Goal: Task Accomplishment & Management: Manage account settings

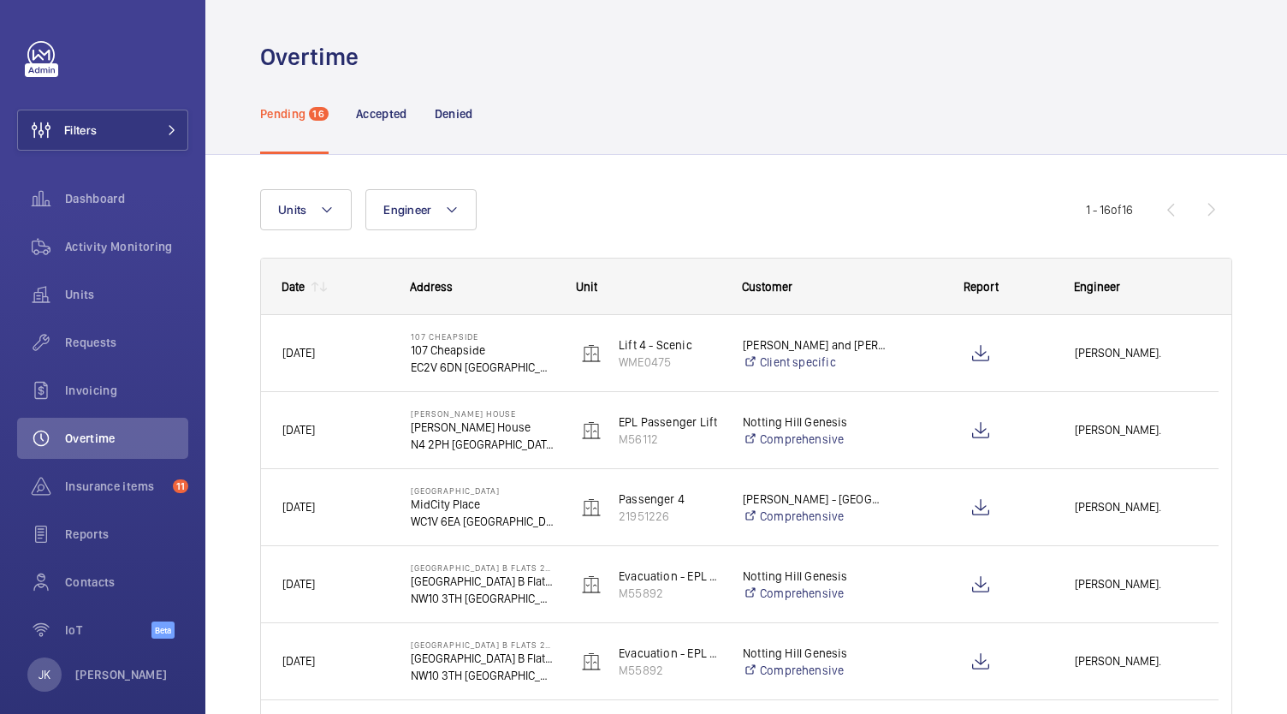
scroll to position [19, 0]
click at [369, 120] on p "Accepted" at bounding box center [381, 113] width 51 height 17
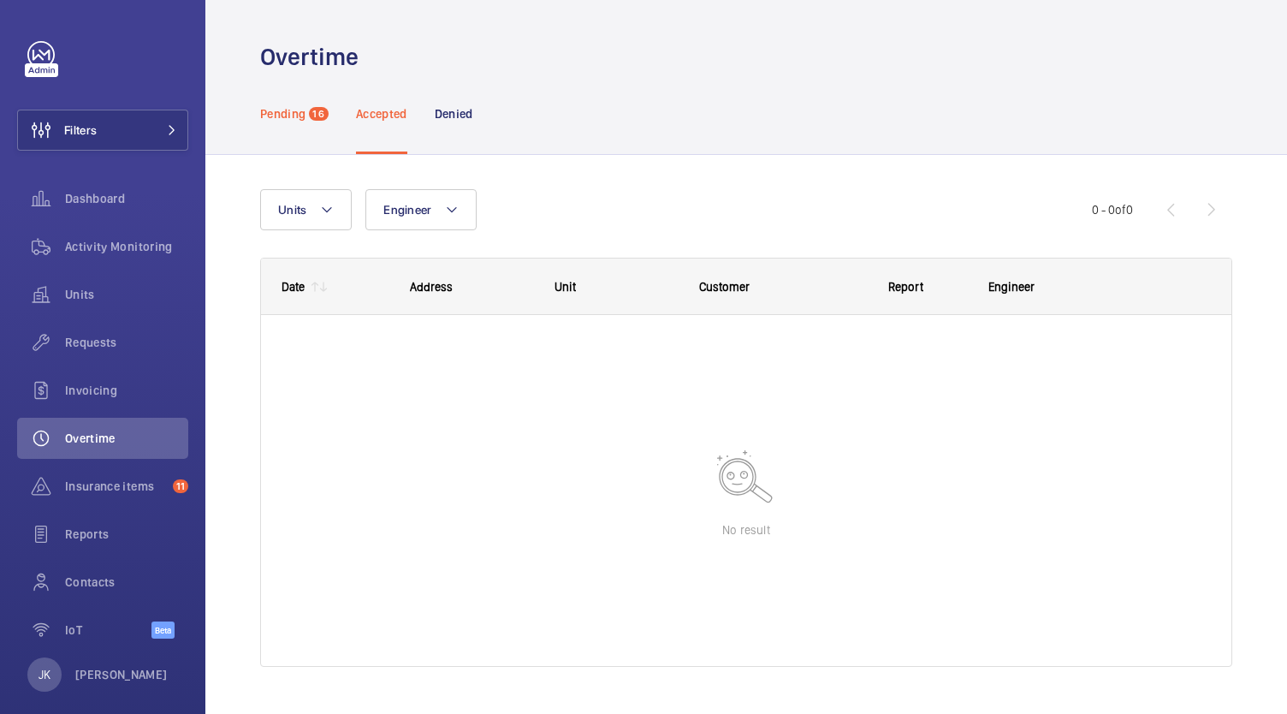
click at [279, 128] on div "Pending 16" at bounding box center [294, 113] width 68 height 81
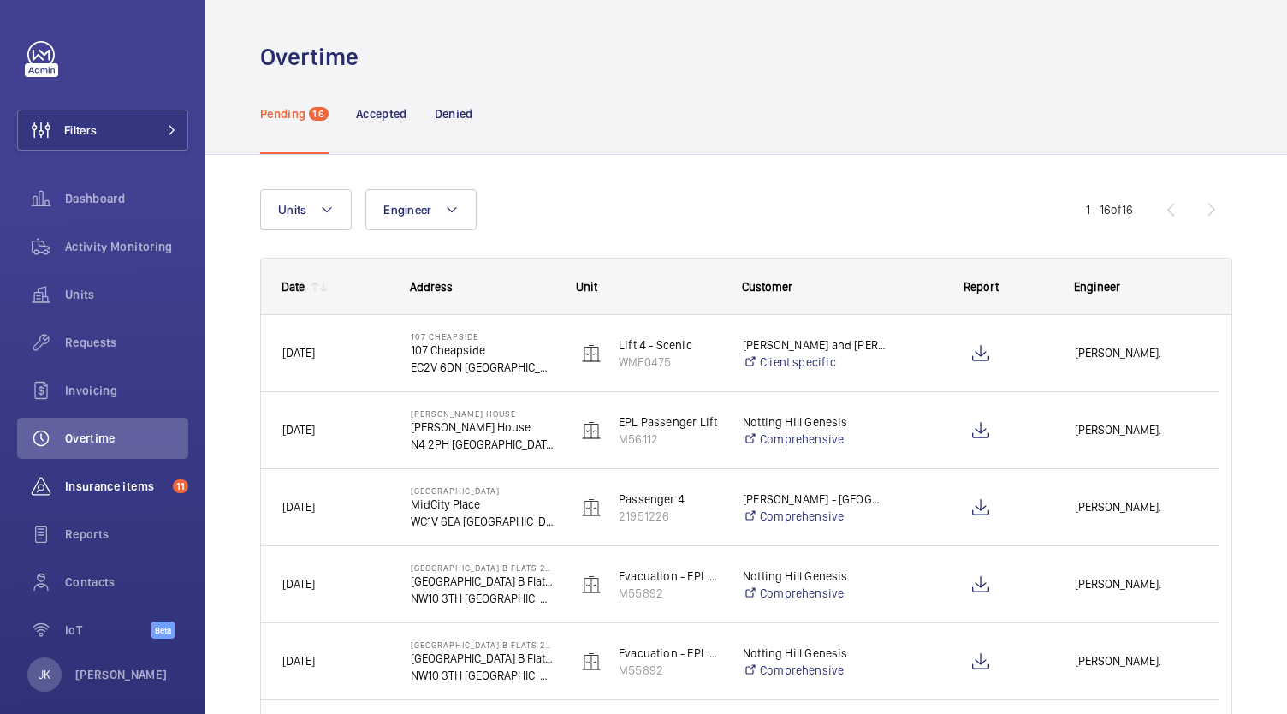
click at [138, 489] on span "Insurance items" at bounding box center [115, 485] width 101 height 17
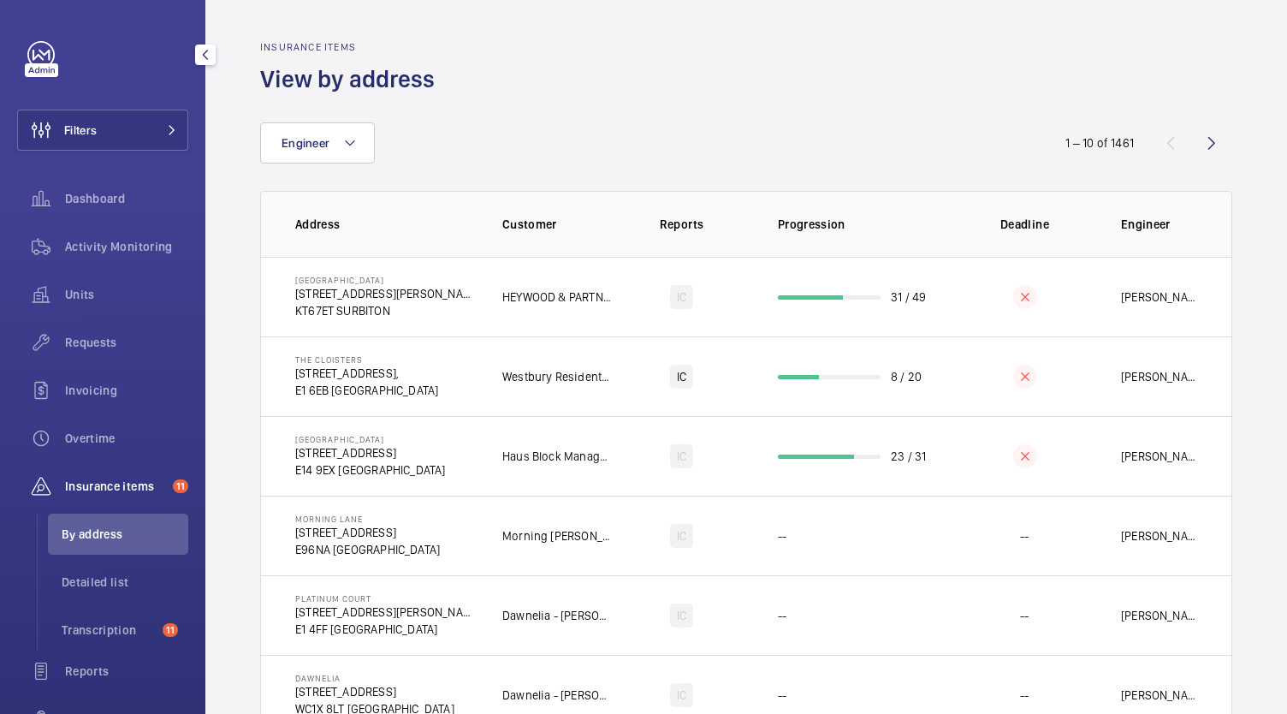
click at [131, 500] on div "Insurance items 11" at bounding box center [102, 485] width 171 height 41
click at [112, 229] on div "Activity Monitoring" at bounding box center [102, 246] width 171 height 41
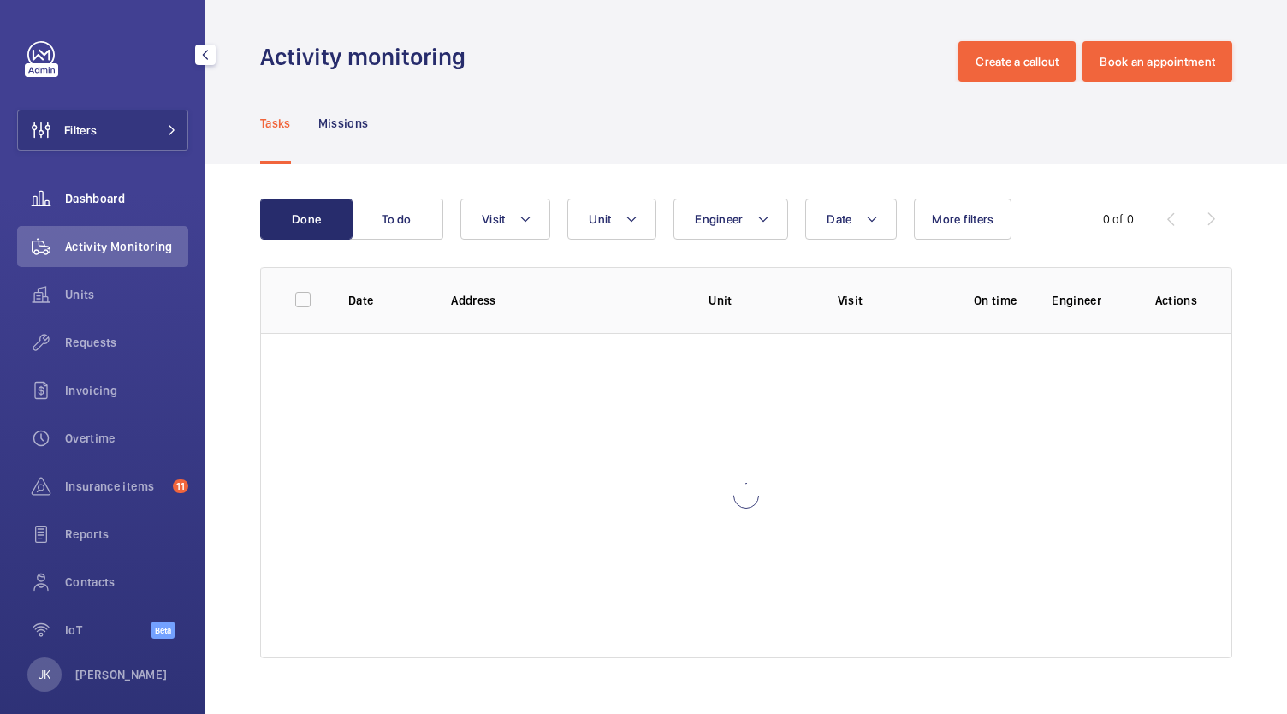
click at [122, 214] on div "Dashboard" at bounding box center [102, 198] width 171 height 41
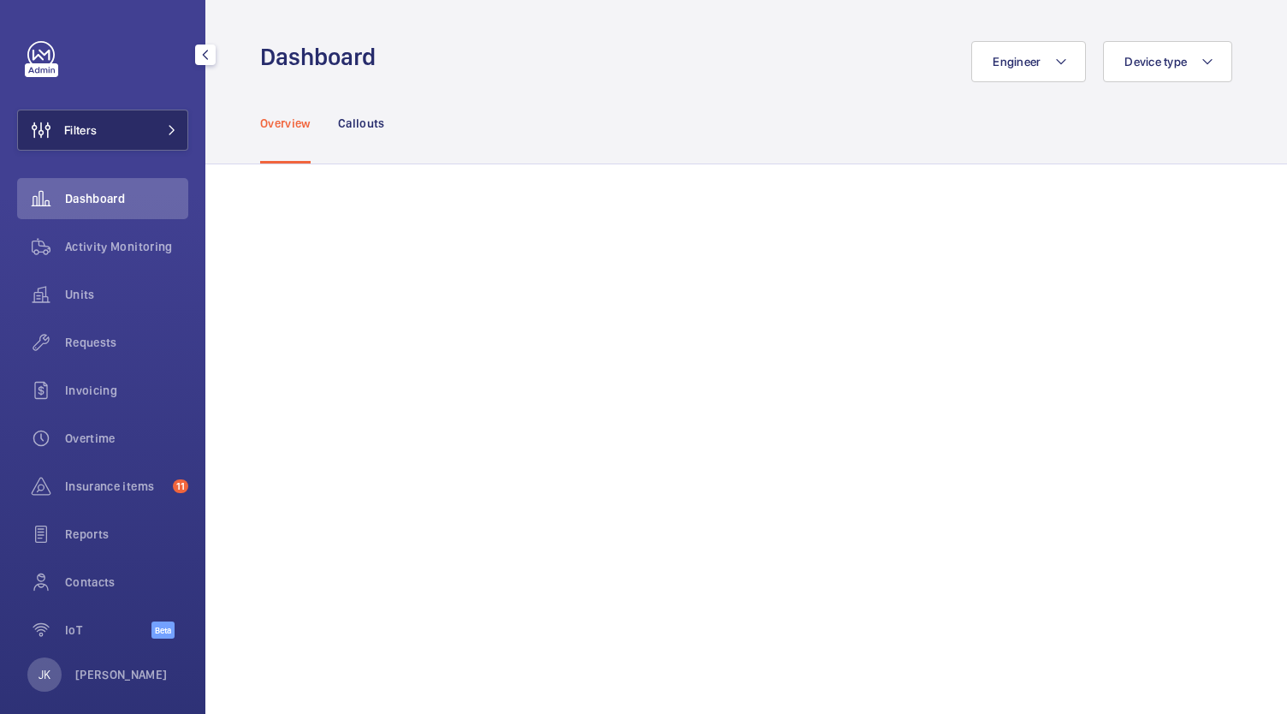
click at [133, 141] on button "Filters" at bounding box center [102, 130] width 171 height 41
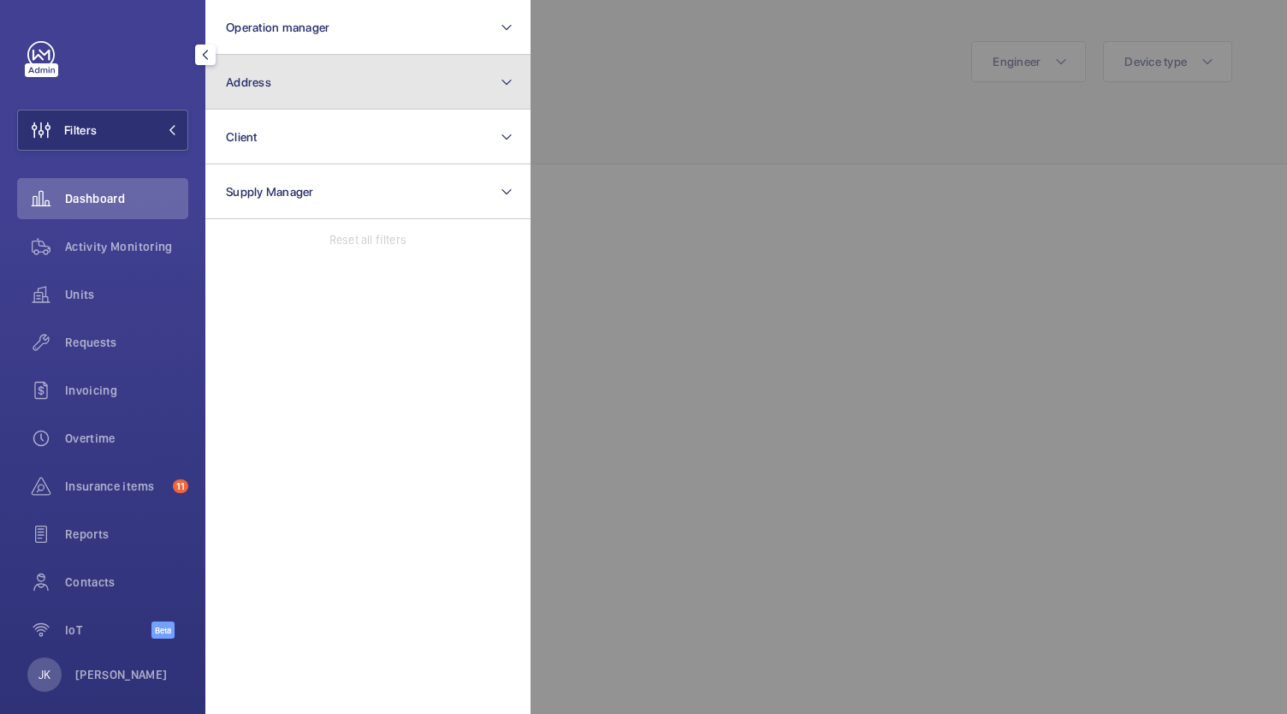
click at [420, 92] on button "Address" at bounding box center [367, 82] width 325 height 55
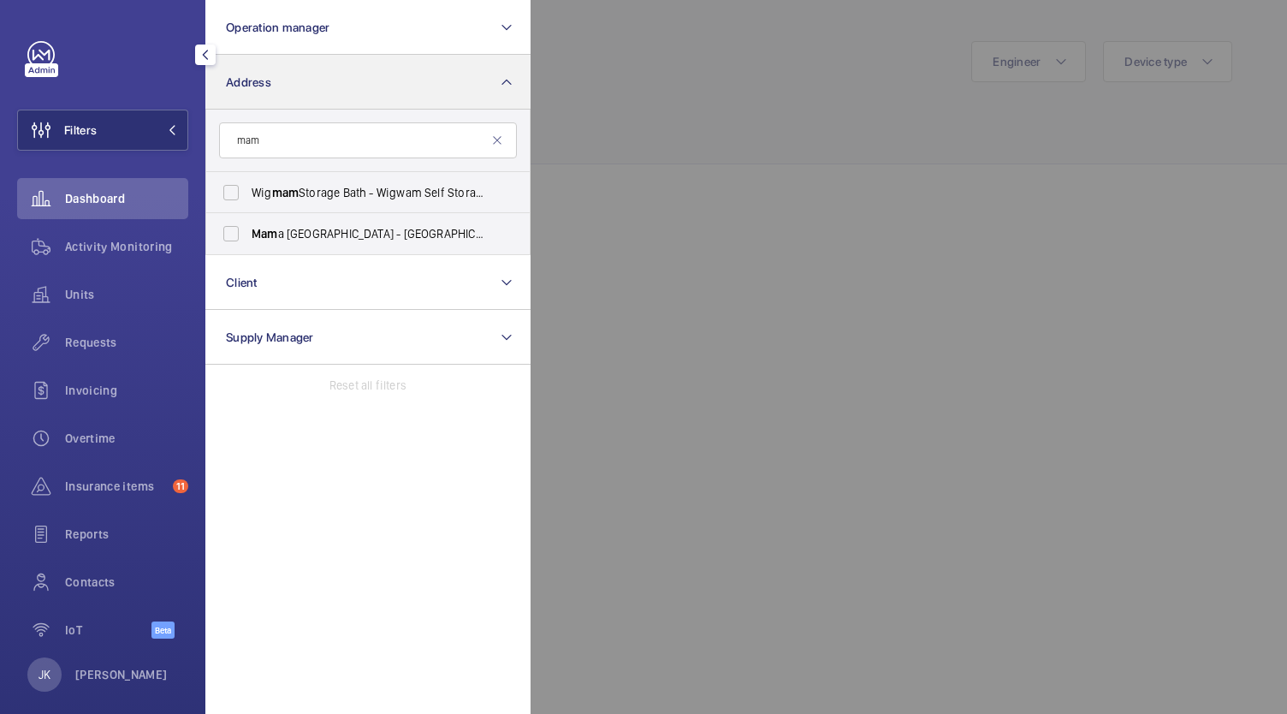
type input "mam"
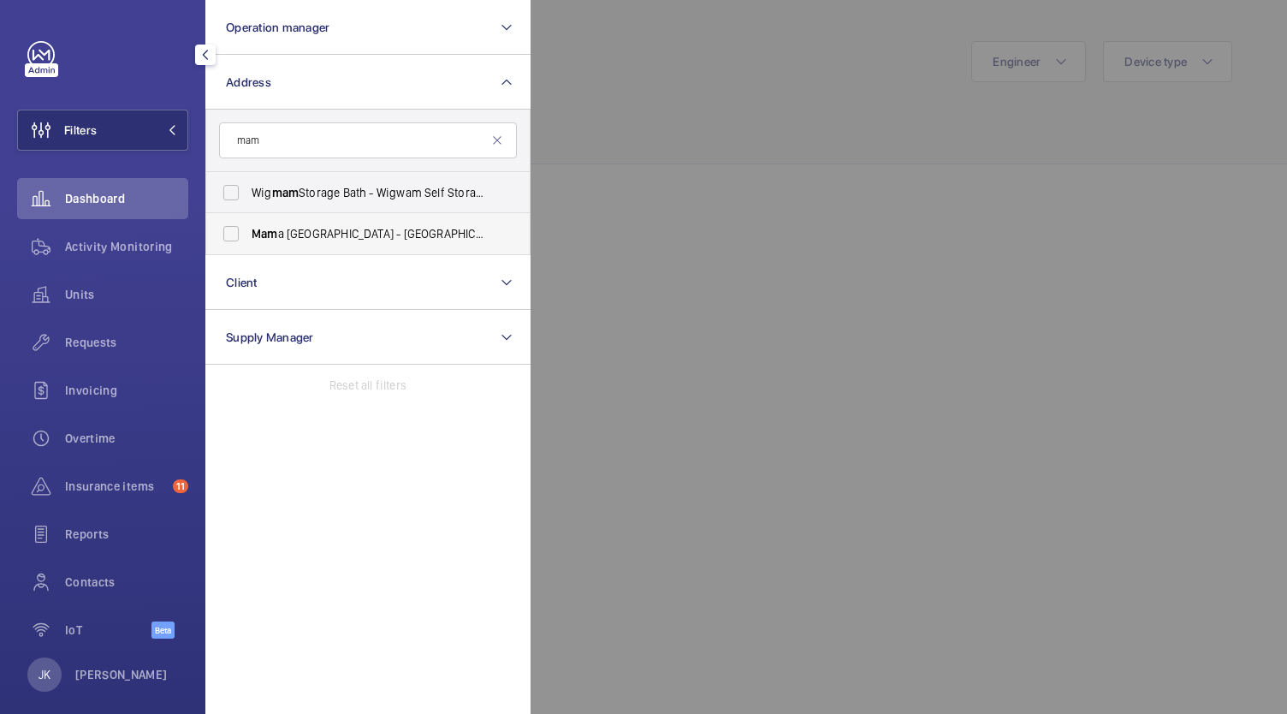
click at [424, 227] on span "Mam a [GEOGRAPHIC_DATA] - [GEOGRAPHIC_DATA], [GEOGRAPHIC_DATA] E2 8PP" at bounding box center [369, 233] width 235 height 17
click at [248, 227] on input "Mam a [GEOGRAPHIC_DATA] - [GEOGRAPHIC_DATA], [GEOGRAPHIC_DATA] E2 8PP" at bounding box center [231, 233] width 34 height 34
checkbox input "true"
click at [845, 203] on div at bounding box center [1174, 357] width 1287 height 714
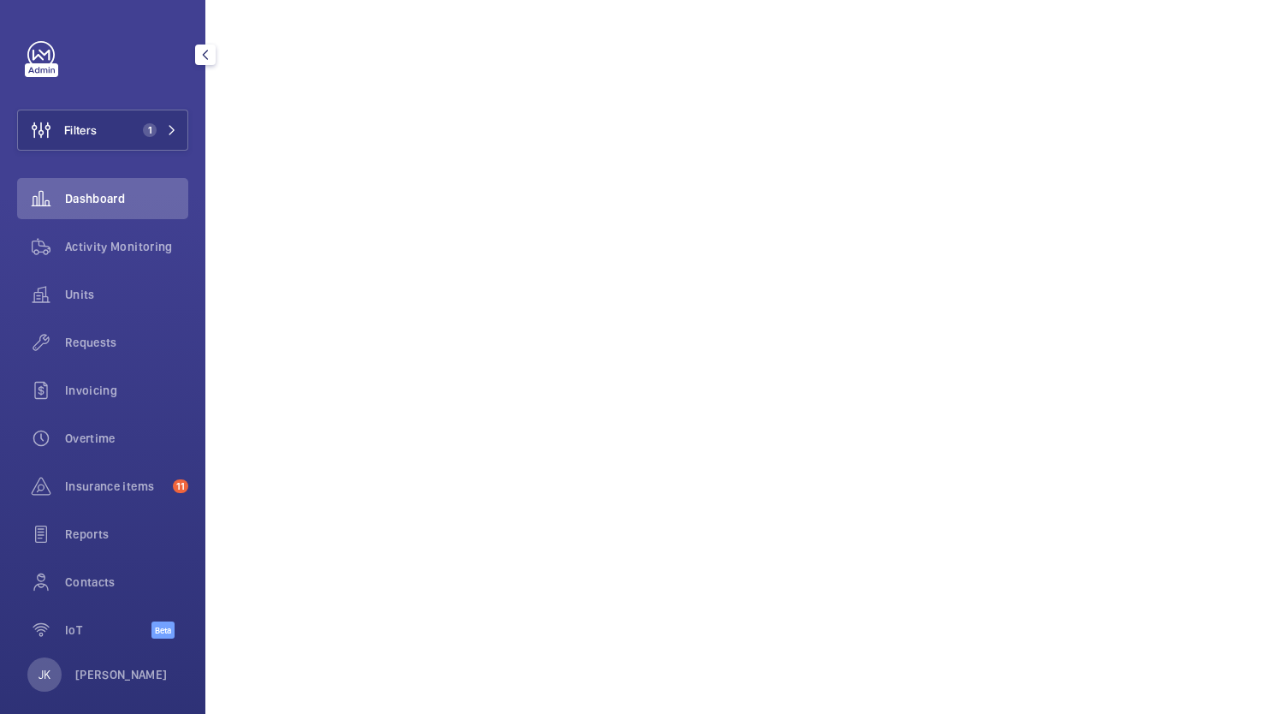
scroll to position [601, 0]
click at [90, 581] on span "Contacts" at bounding box center [126, 581] width 123 height 17
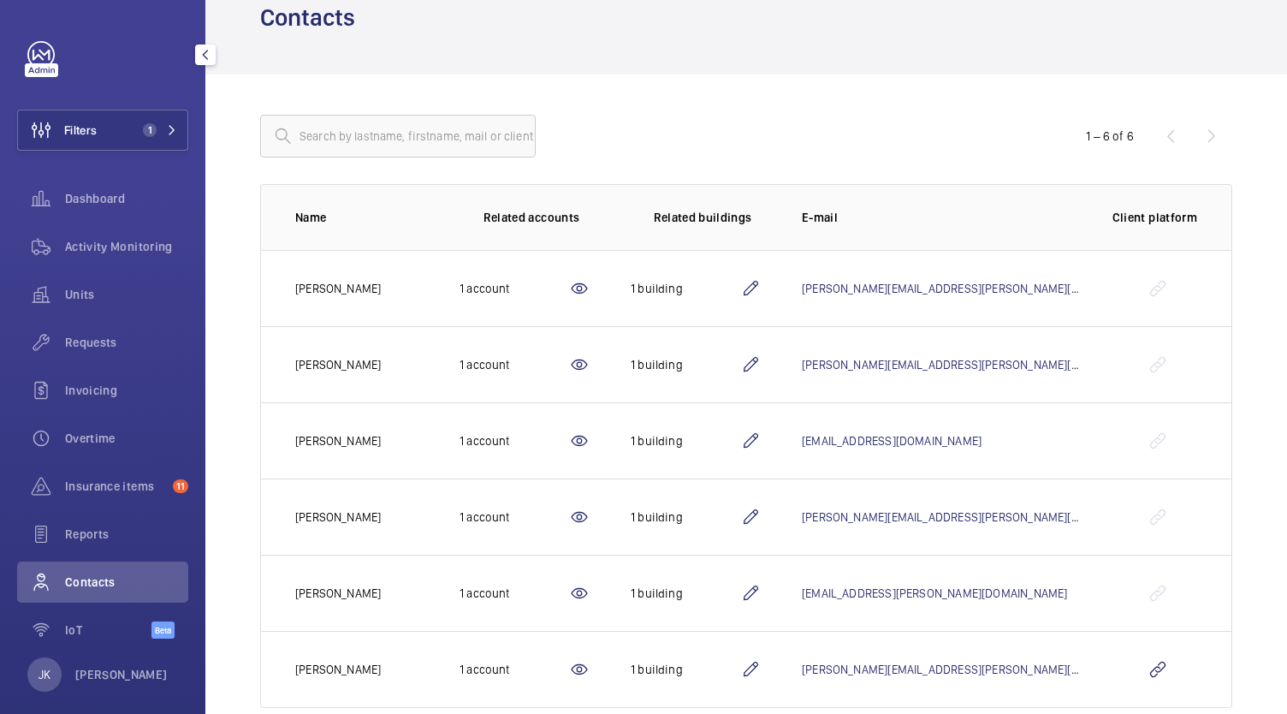
scroll to position [127, 0]
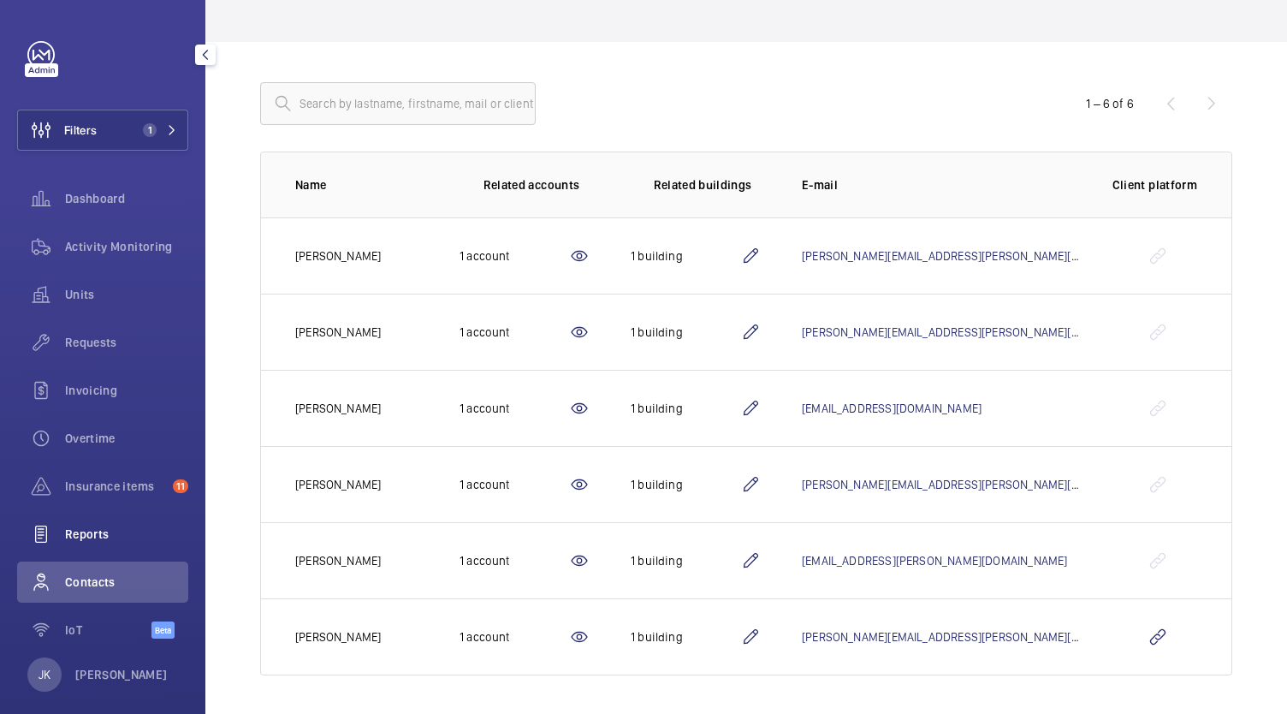
click at [64, 534] on wm-front-icon-button at bounding box center [41, 533] width 48 height 41
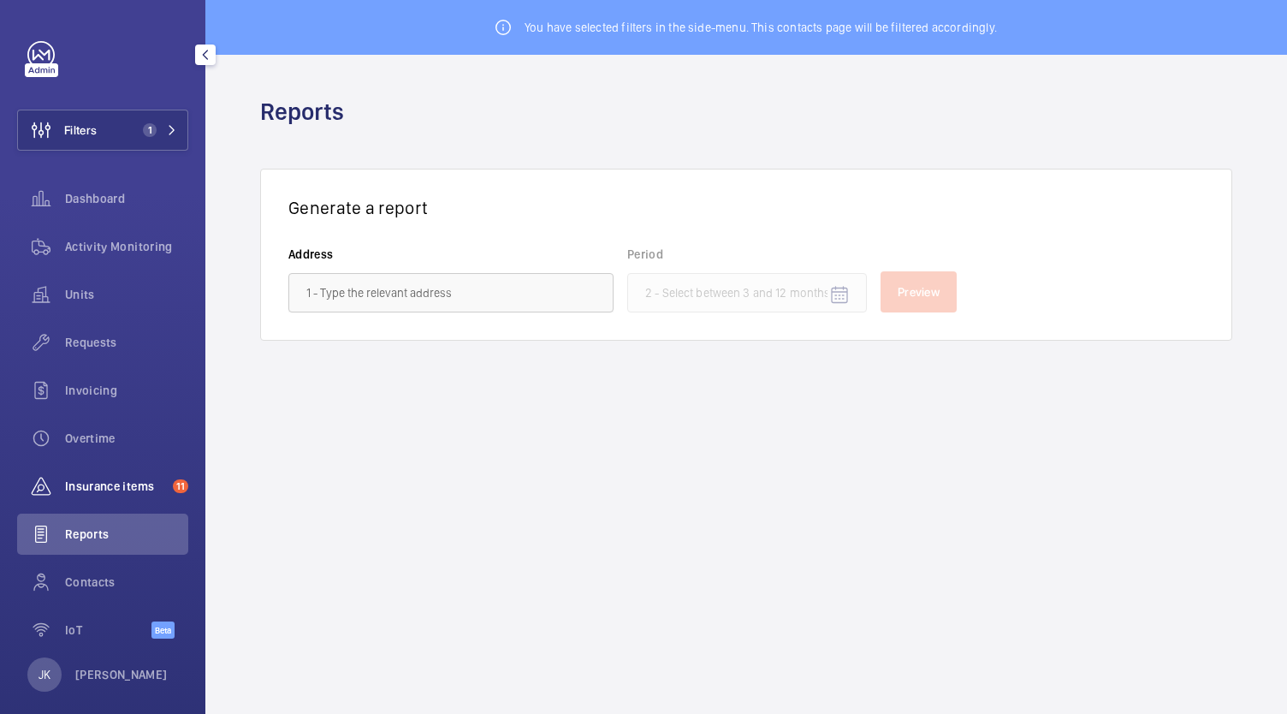
click at [80, 485] on span "Insurance items" at bounding box center [115, 485] width 101 height 17
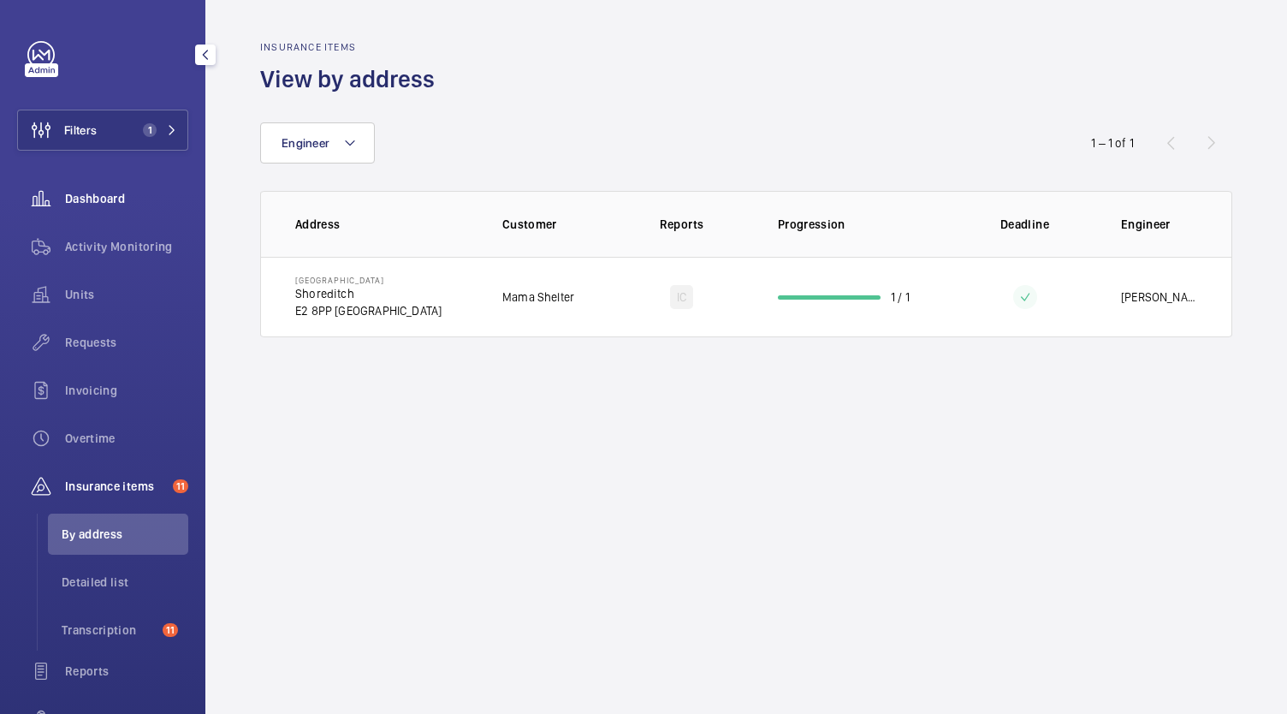
click at [64, 199] on wm-front-icon-button at bounding box center [41, 198] width 48 height 41
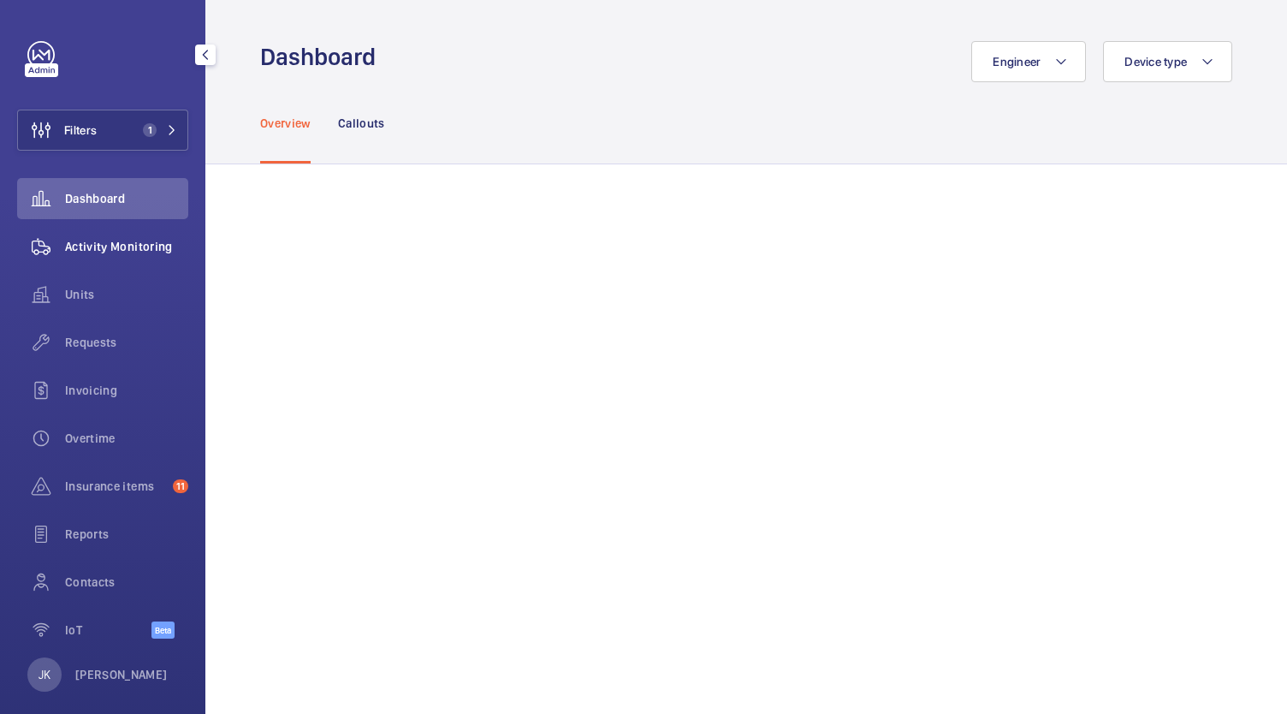
click at [80, 241] on span "Activity Monitoring" at bounding box center [126, 246] width 123 height 17
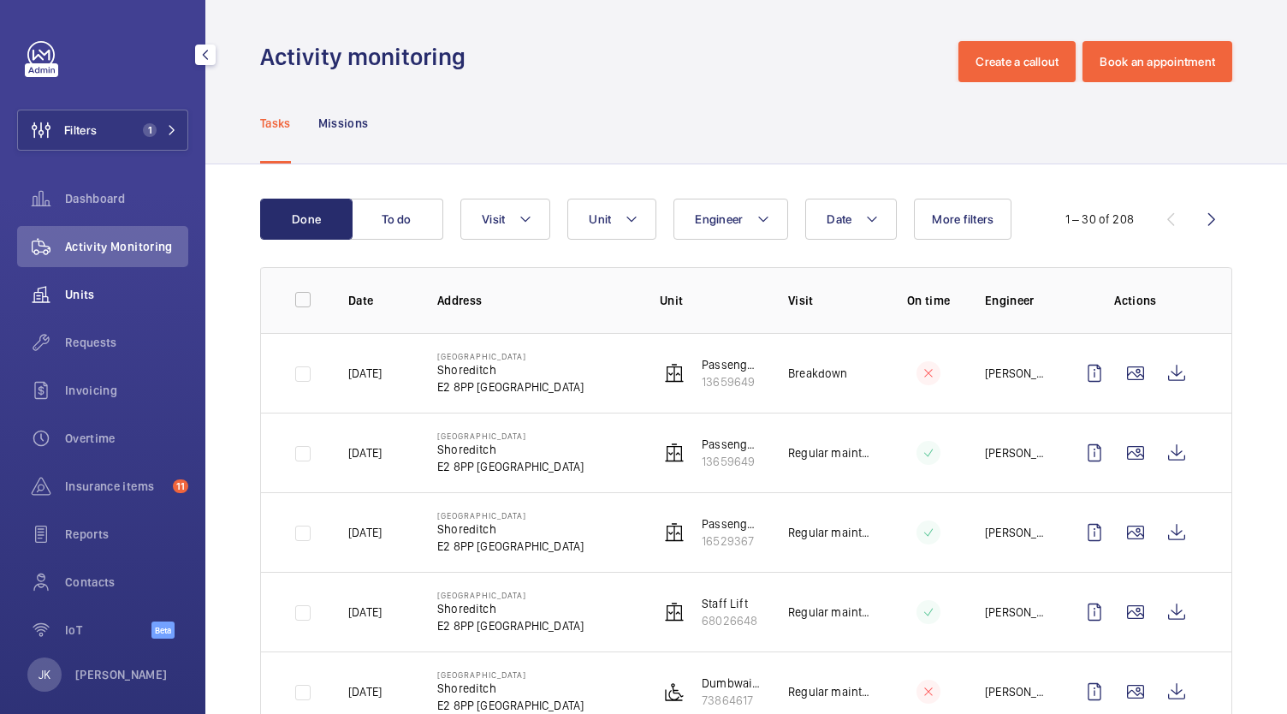
click at [84, 297] on span "Units" at bounding box center [126, 294] width 123 height 17
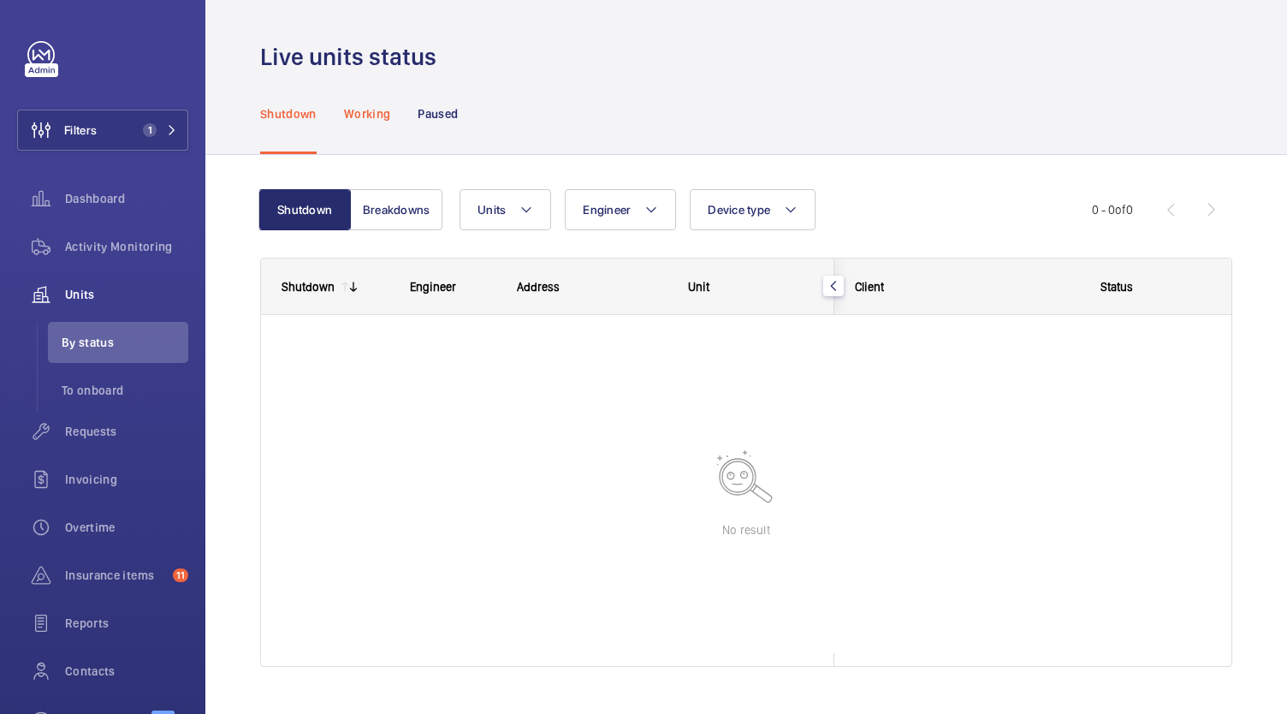
click at [359, 104] on div "Working" at bounding box center [367, 113] width 46 height 81
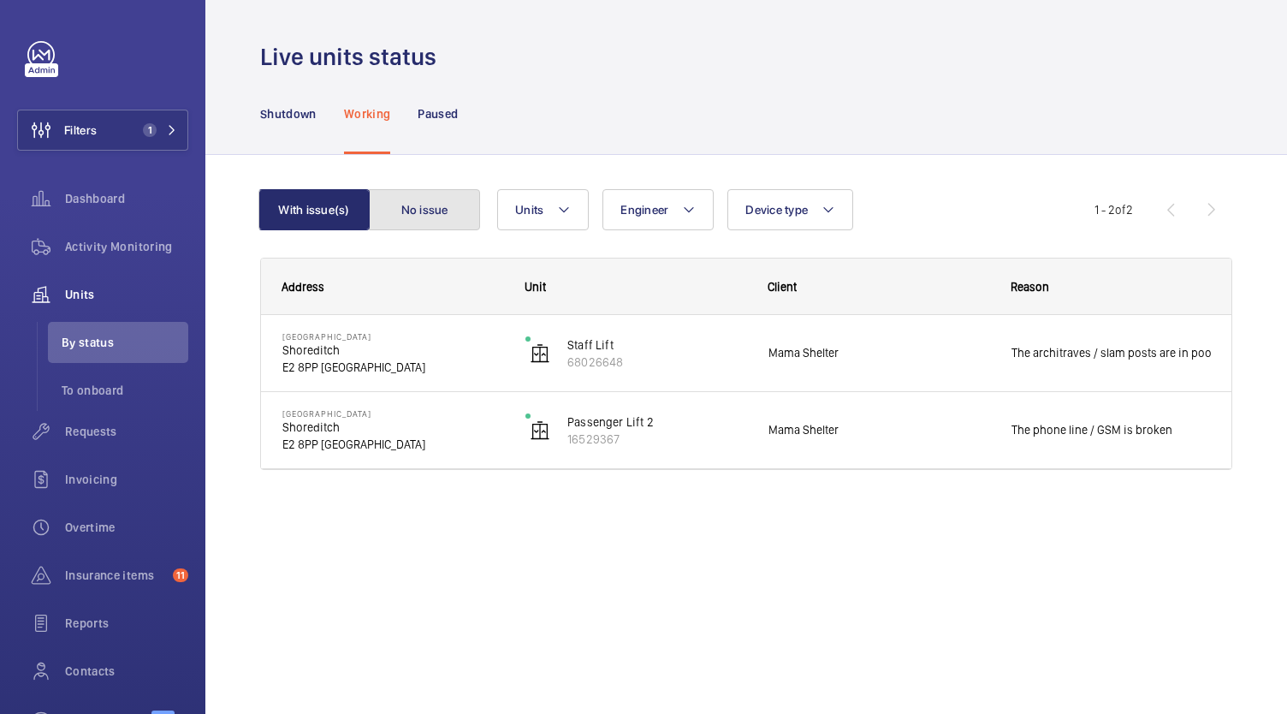
click at [418, 197] on button "No issue" at bounding box center [424, 209] width 111 height 41
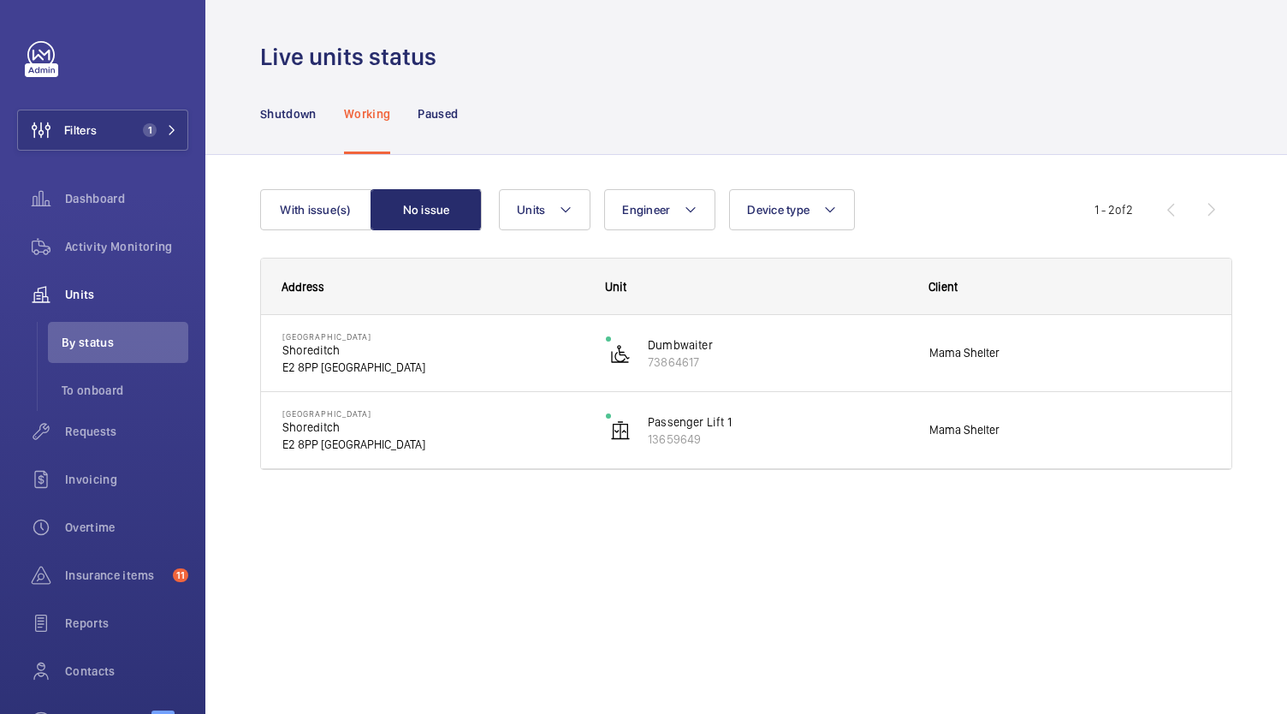
click at [315, 446] on p "E2 8PP [GEOGRAPHIC_DATA]" at bounding box center [432, 444] width 301 height 17
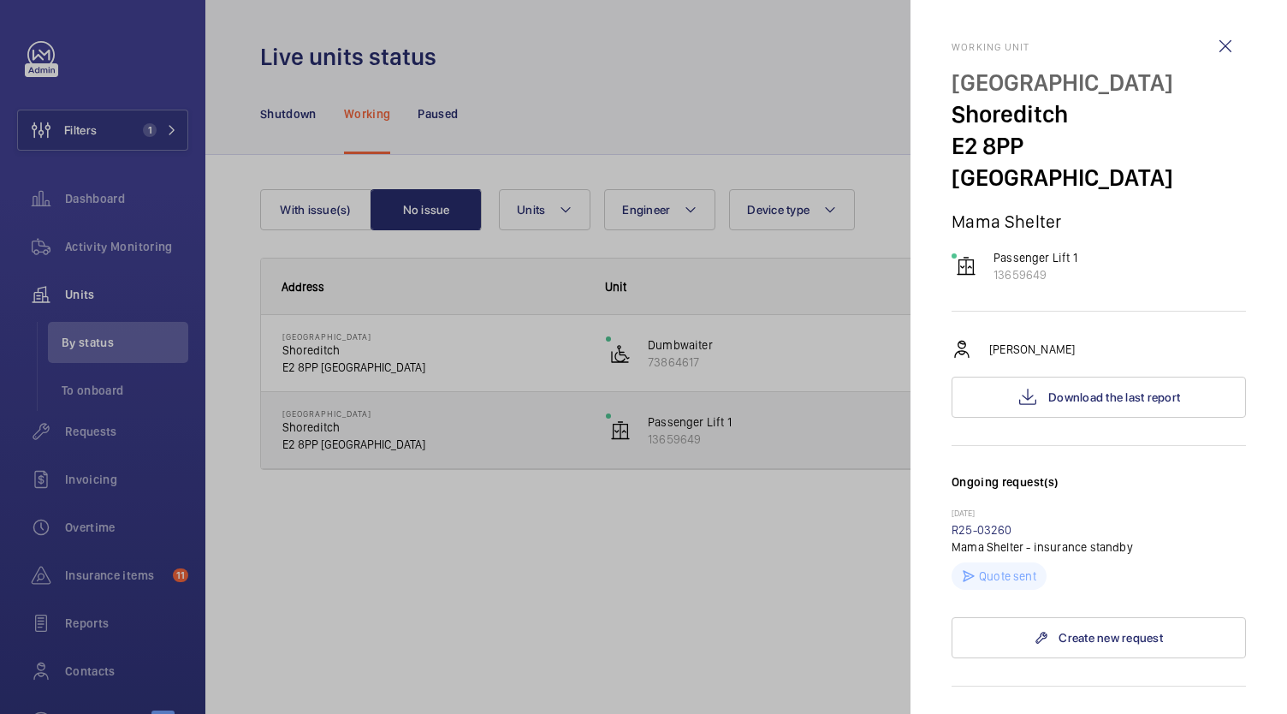
click at [74, 307] on div at bounding box center [643, 357] width 1287 height 714
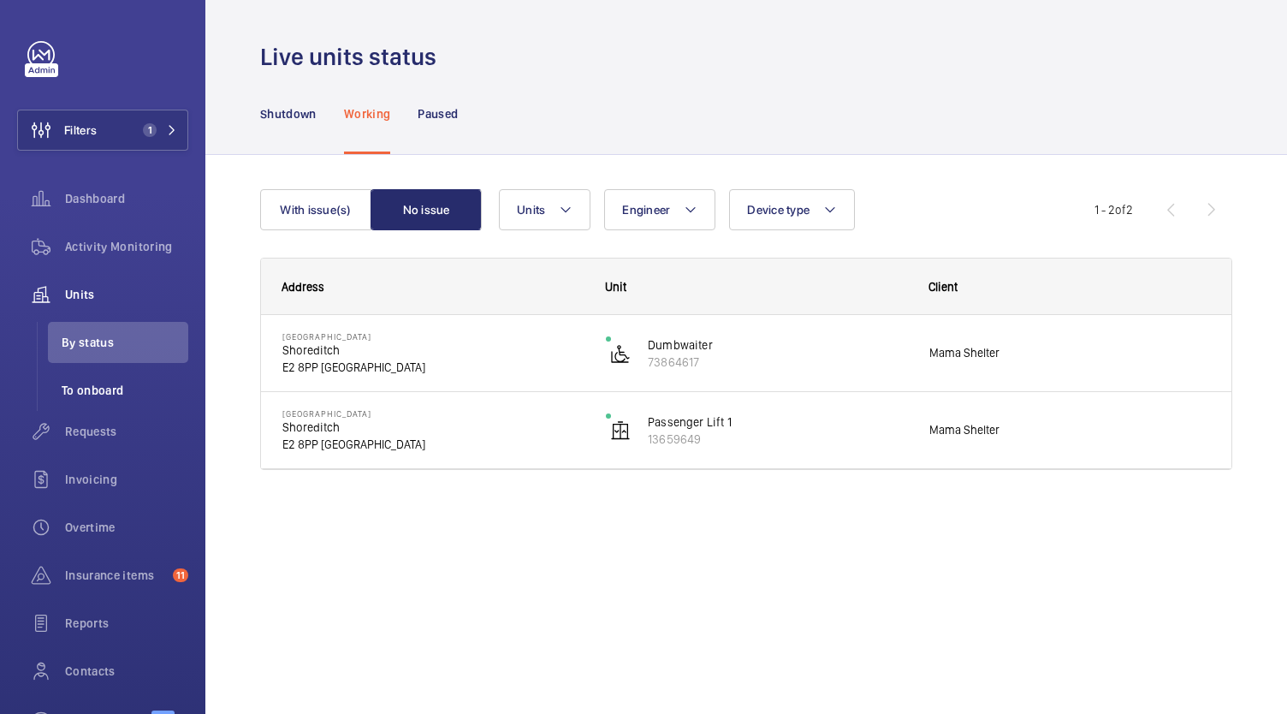
click at [76, 399] on li "To onboard" at bounding box center [118, 390] width 140 height 41
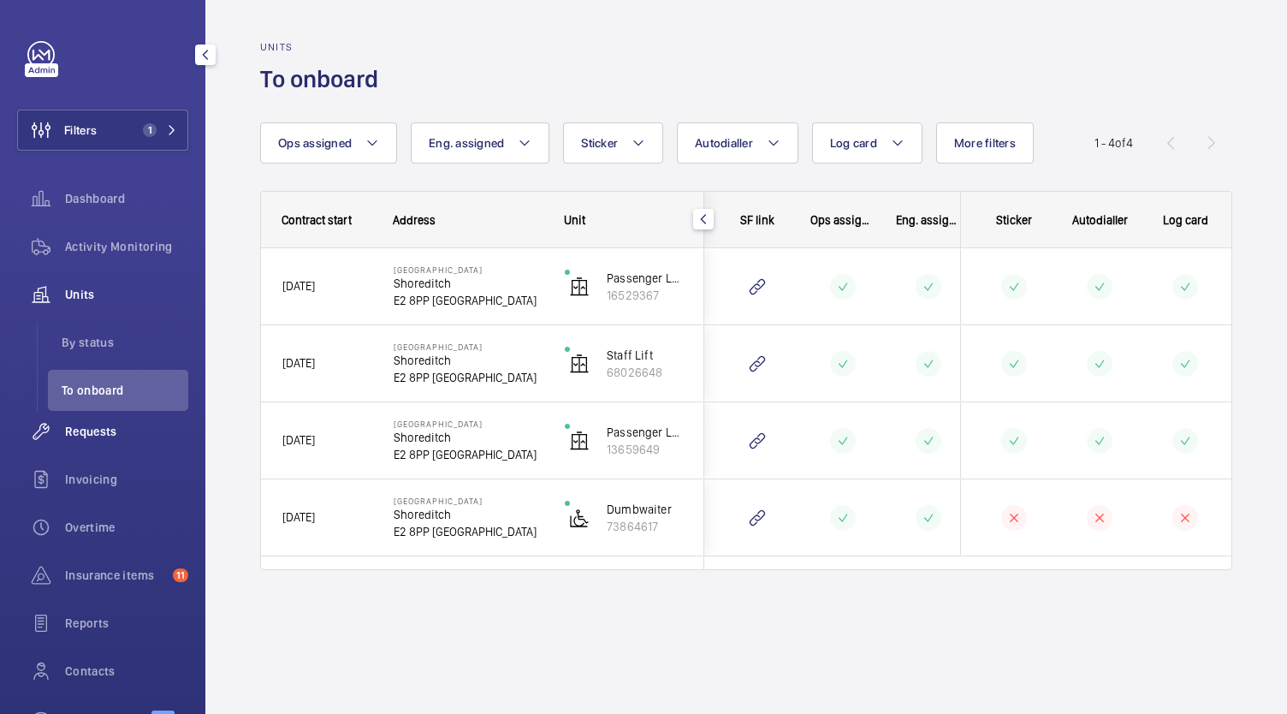
click at [90, 430] on span "Requests" at bounding box center [126, 431] width 123 height 17
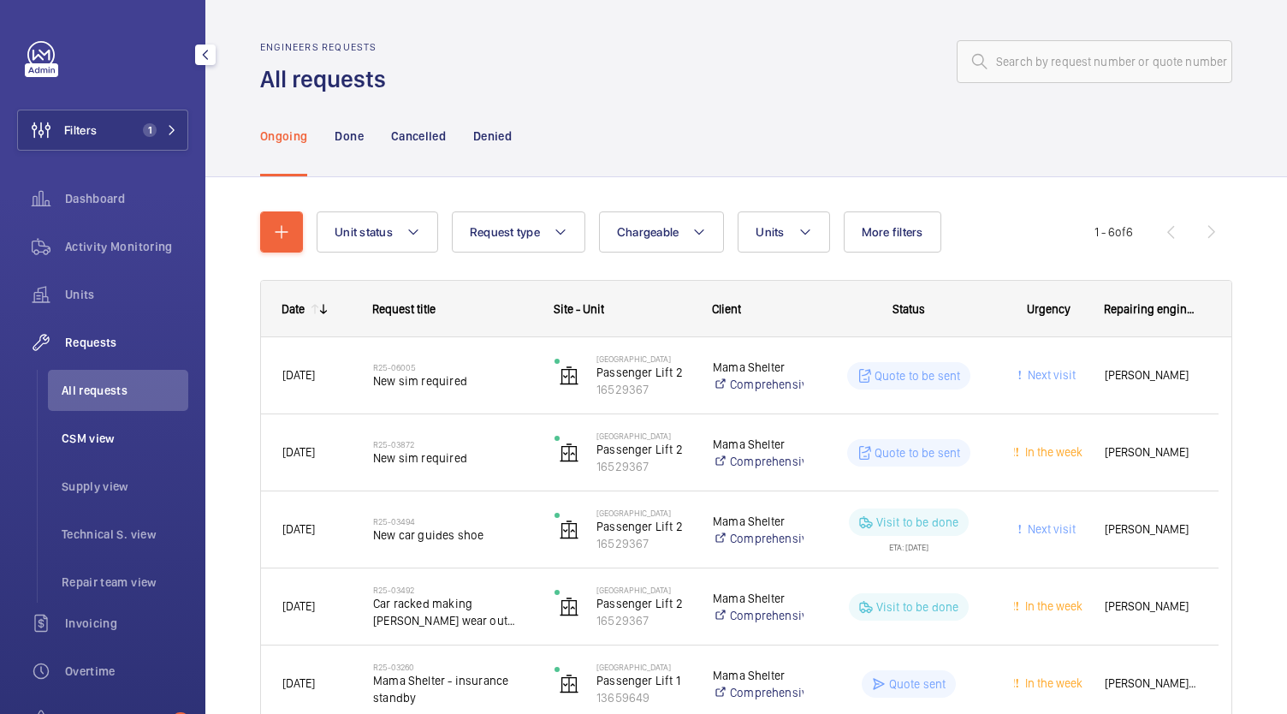
click at [82, 445] on span "CSM view" at bounding box center [125, 438] width 127 height 17
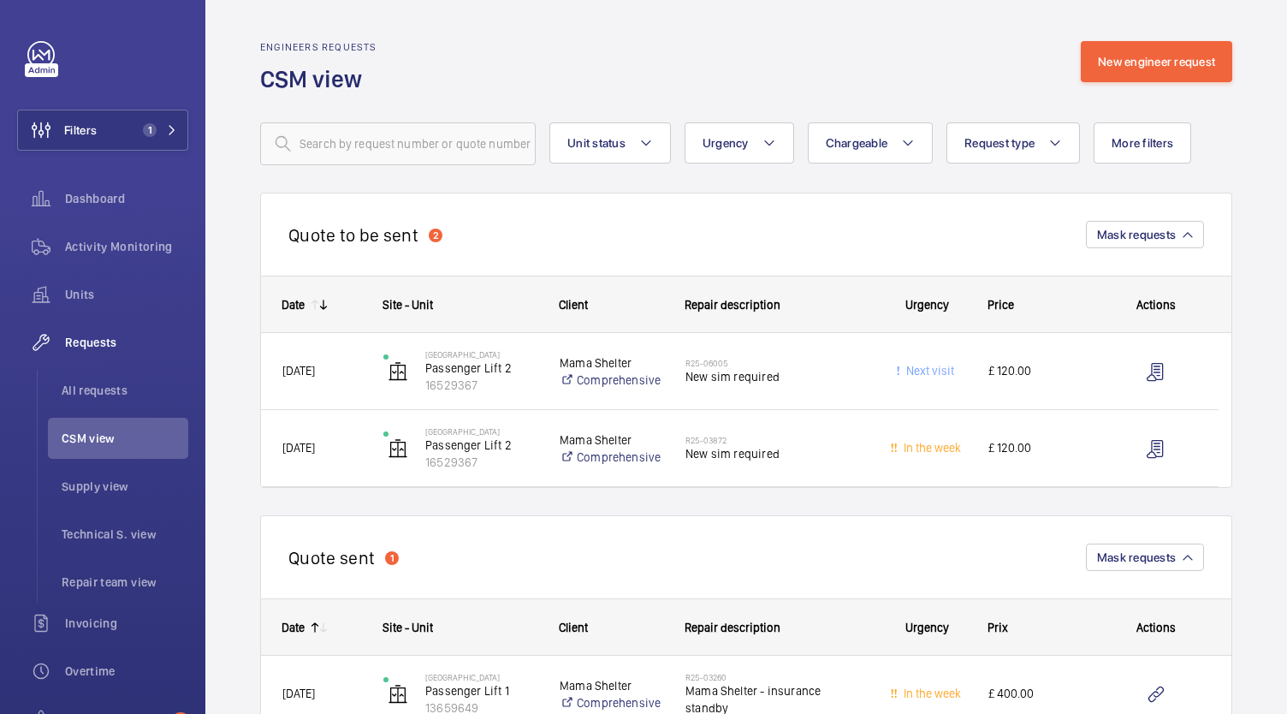
click at [671, 382] on div "R25-06005 New sim required" at bounding box center [765, 371] width 200 height 77
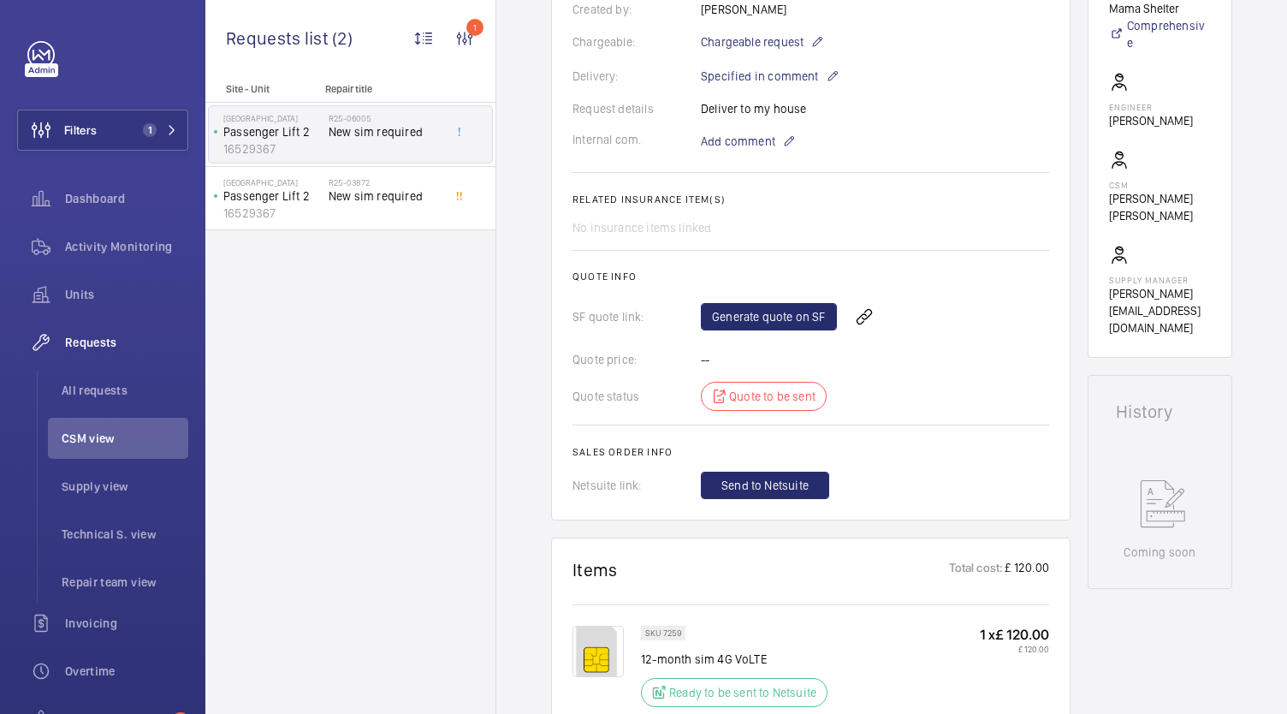
scroll to position [469, 0]
